Goal: Transaction & Acquisition: Obtain resource

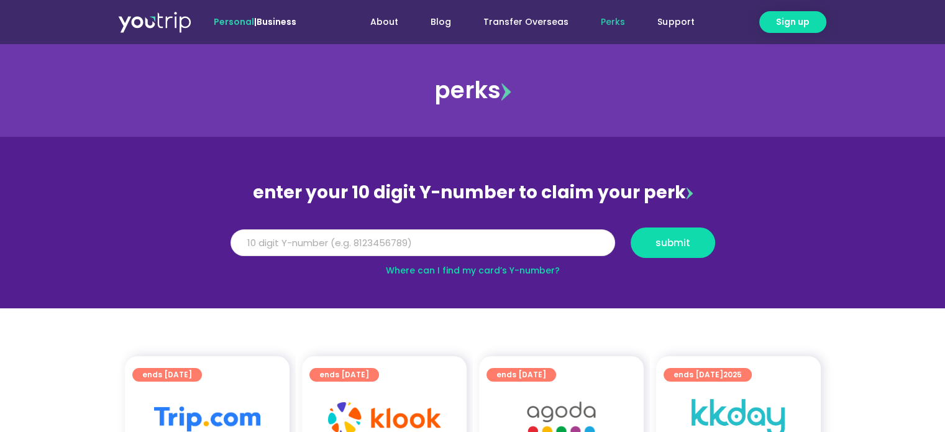
click at [252, 245] on input "Y Number" at bounding box center [422, 242] width 385 height 27
type input "8148220764"
click at [672, 239] on span "submit" at bounding box center [672, 242] width 35 height 9
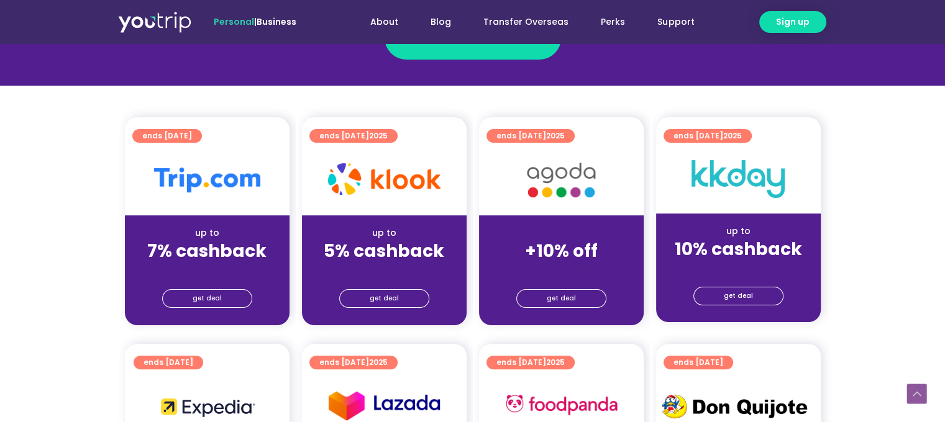
scroll to position [299, 0]
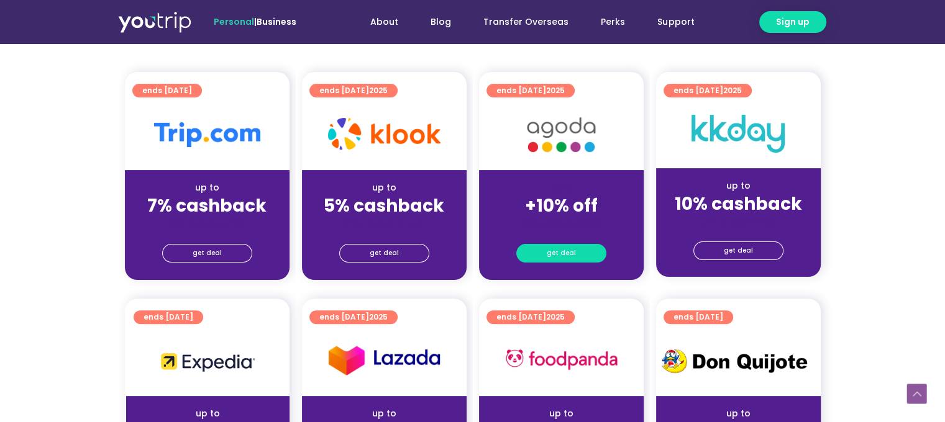
click at [552, 249] on span "get deal" at bounding box center [561, 253] width 29 height 17
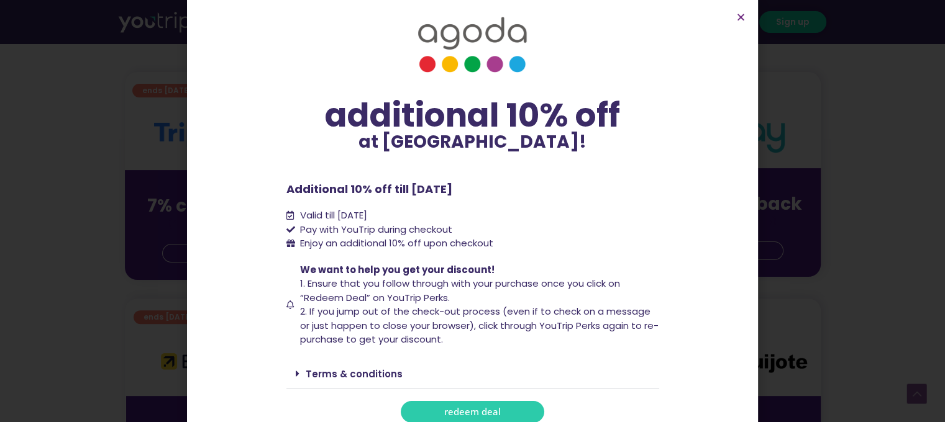
scroll to position [25, 0]
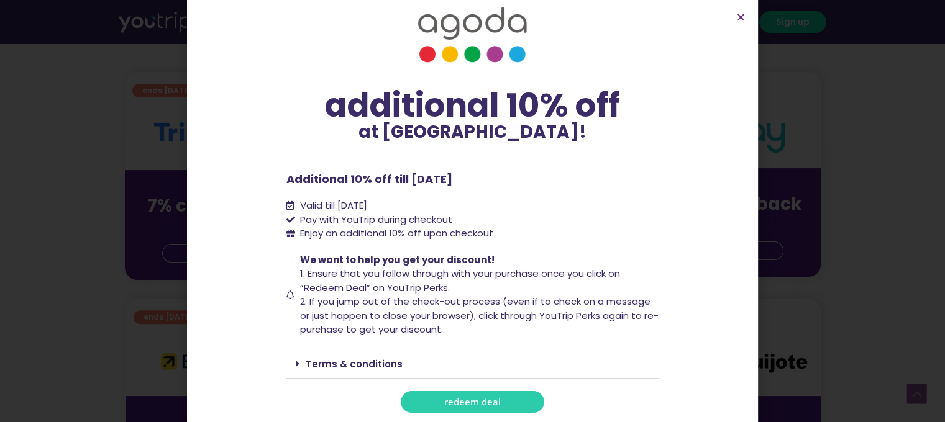
click at [369, 362] on link "Terms & conditions" at bounding box center [354, 364] width 97 height 13
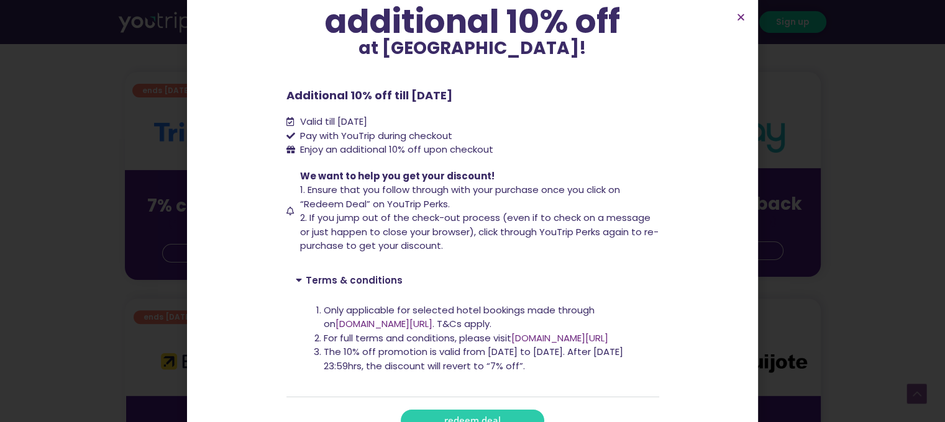
scroll to position [127, 0]
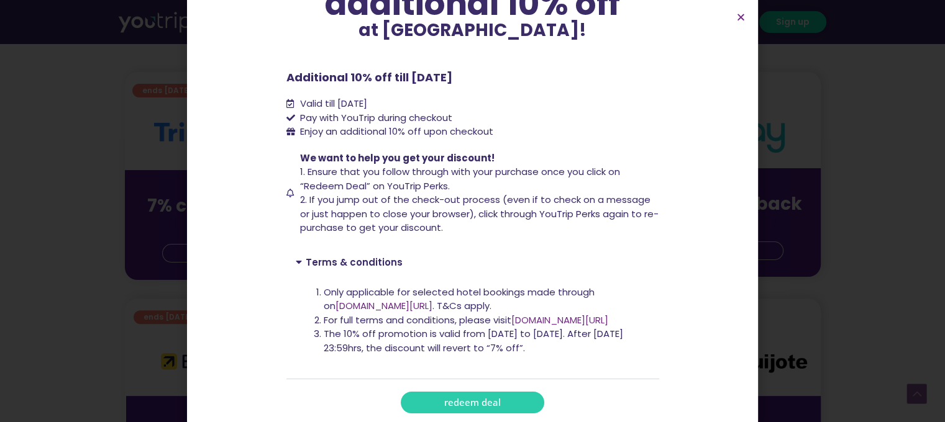
click at [459, 402] on span "redeem deal" at bounding box center [472, 402] width 57 height 9
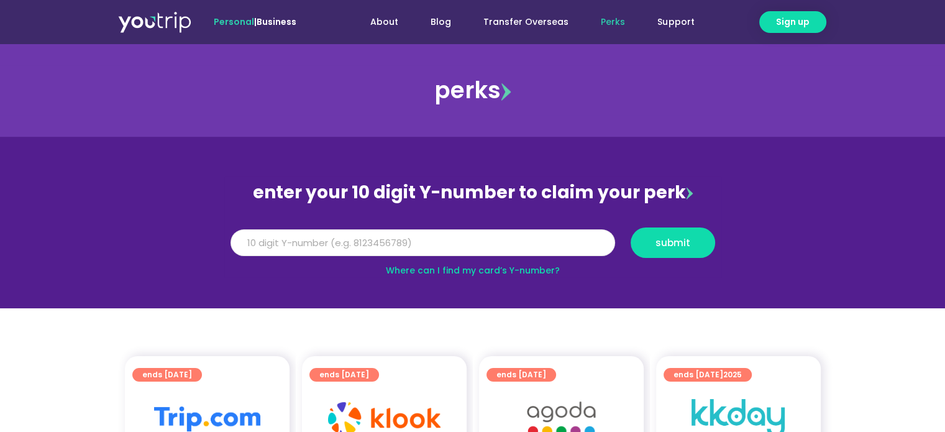
click at [327, 244] on input "Y Number" at bounding box center [422, 242] width 385 height 27
type input "8148220764"
click at [681, 242] on span "submit" at bounding box center [672, 242] width 35 height 9
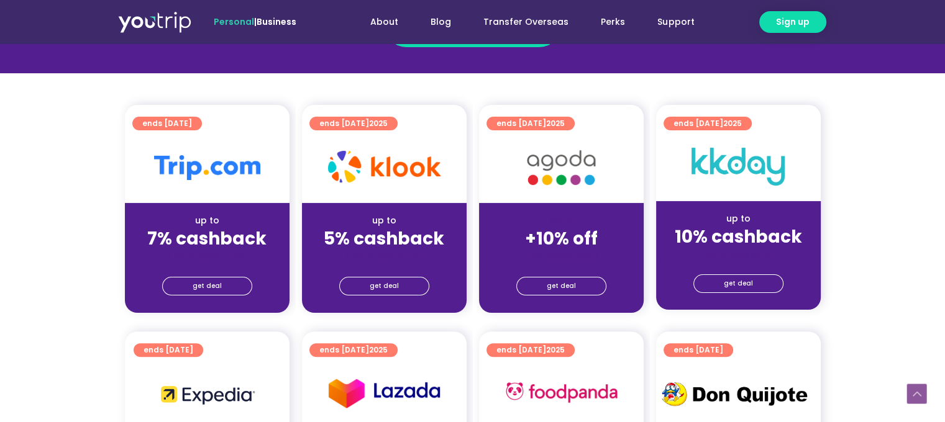
scroll to position [274, 0]
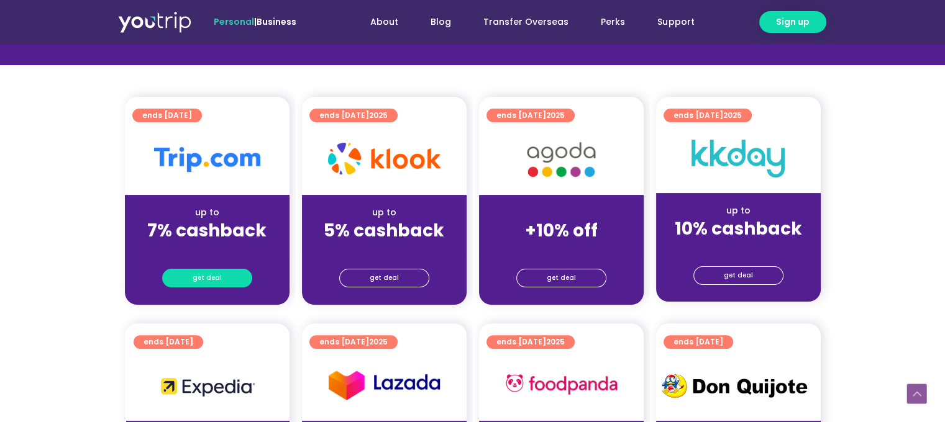
click at [210, 276] on span "get deal" at bounding box center [207, 278] width 29 height 17
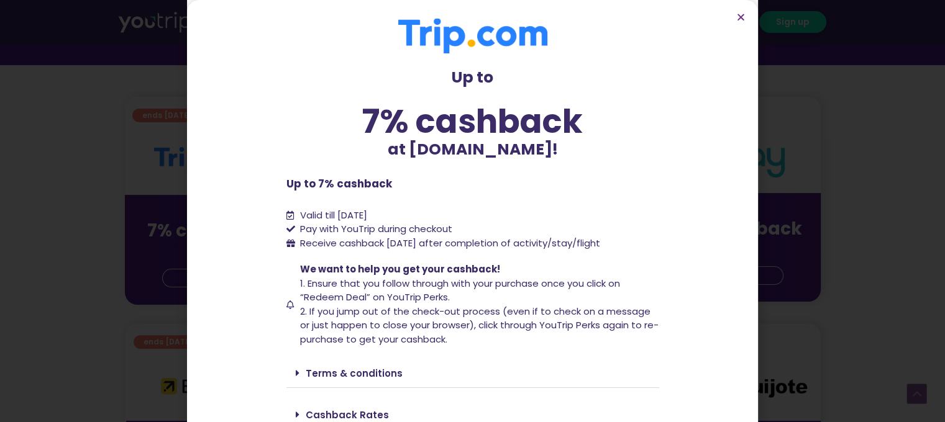
scroll to position [51, 0]
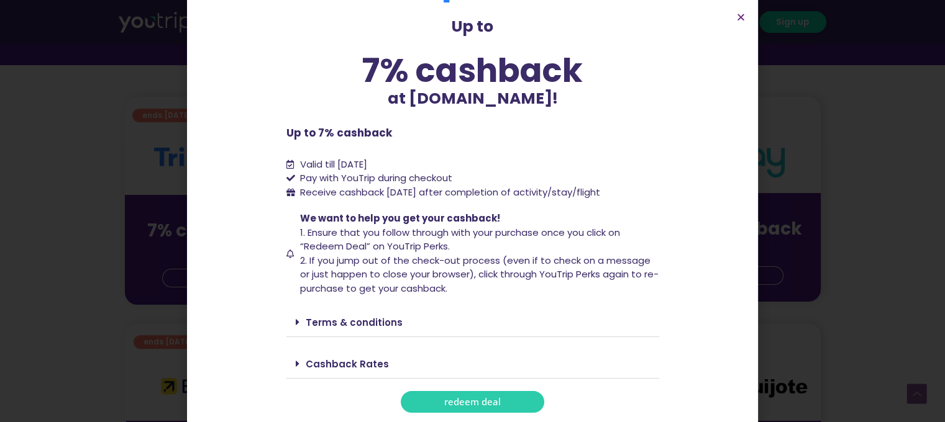
click at [470, 398] on span "redeem deal" at bounding box center [472, 402] width 57 height 9
